Goal: Task Accomplishment & Management: Manage account settings

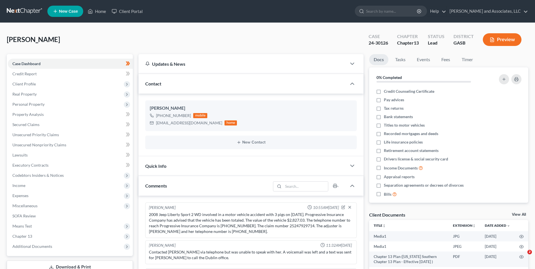
select select "0"
click at [104, 11] on link "Home" at bounding box center [97, 11] width 24 height 10
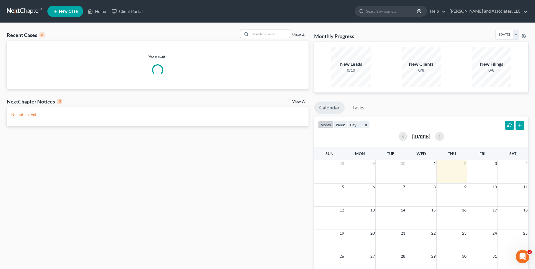
click at [259, 31] on input "search" at bounding box center [270, 34] width 40 height 8
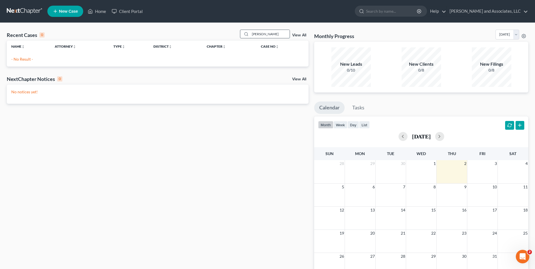
type input "[PERSON_NAME]"
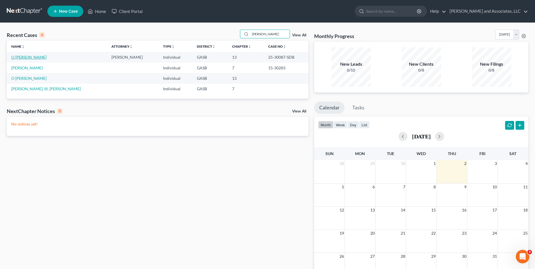
click at [29, 55] on link "O [PERSON_NAME]" at bounding box center [28, 57] width 35 height 5
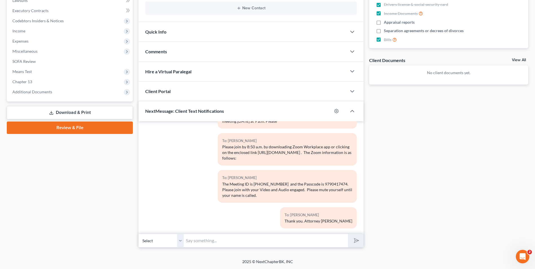
scroll to position [139, 0]
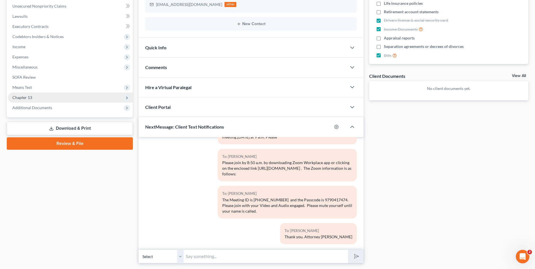
click at [35, 100] on span "Chapter 13" at bounding box center [70, 98] width 125 height 10
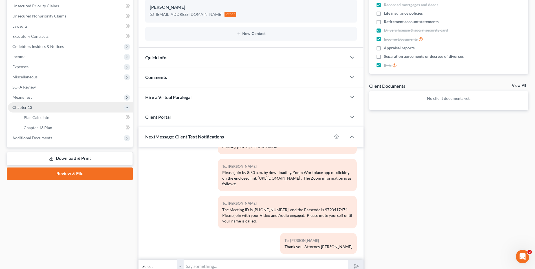
scroll to position [129, 0]
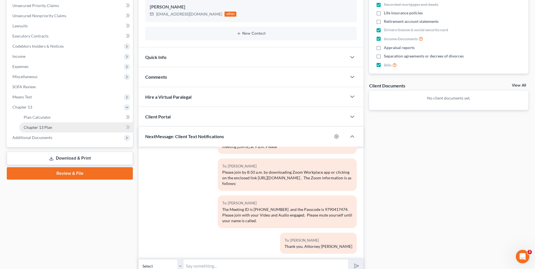
click at [41, 126] on span "Chapter 13 Plan" at bounding box center [38, 127] width 29 height 5
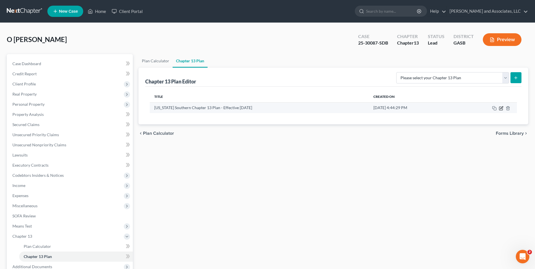
click at [501, 108] on icon "button" at bounding box center [502, 107] width 3 height 3
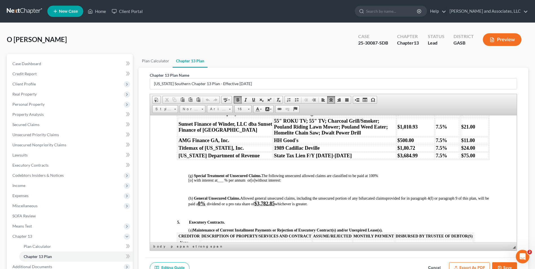
scroll to position [602, 0]
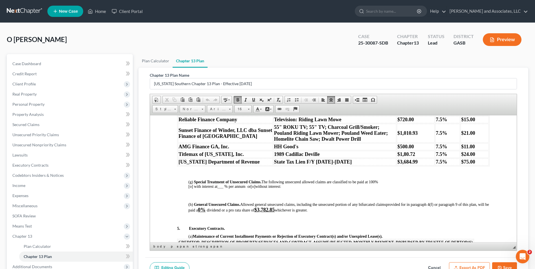
click at [400, 157] on span "$1,80.72" at bounding box center [407, 154] width 18 height 6
click at [504, 265] on button "Save" at bounding box center [504, 268] width 25 height 12
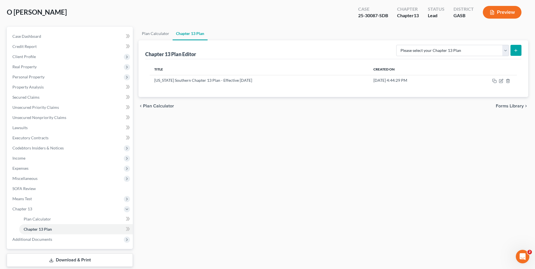
scroll to position [27, 0]
